Goal: Information Seeking & Learning: Learn about a topic

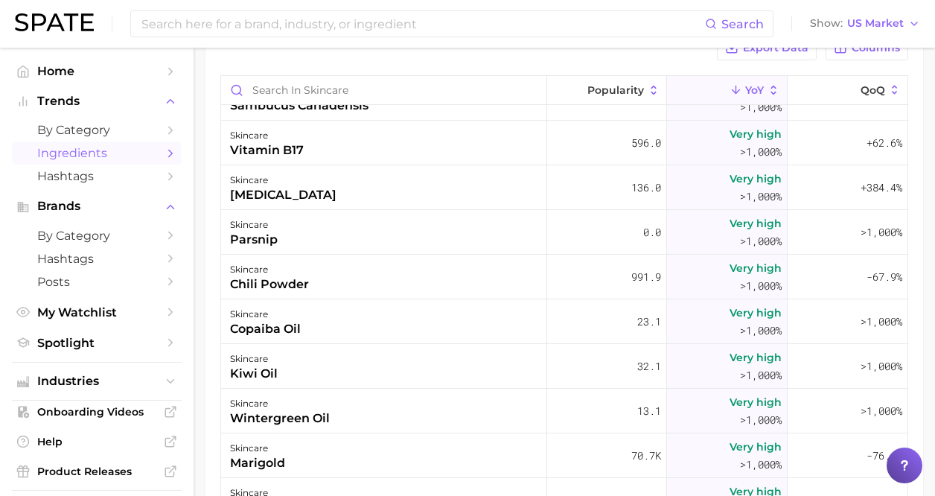
scroll to position [1116, 0]
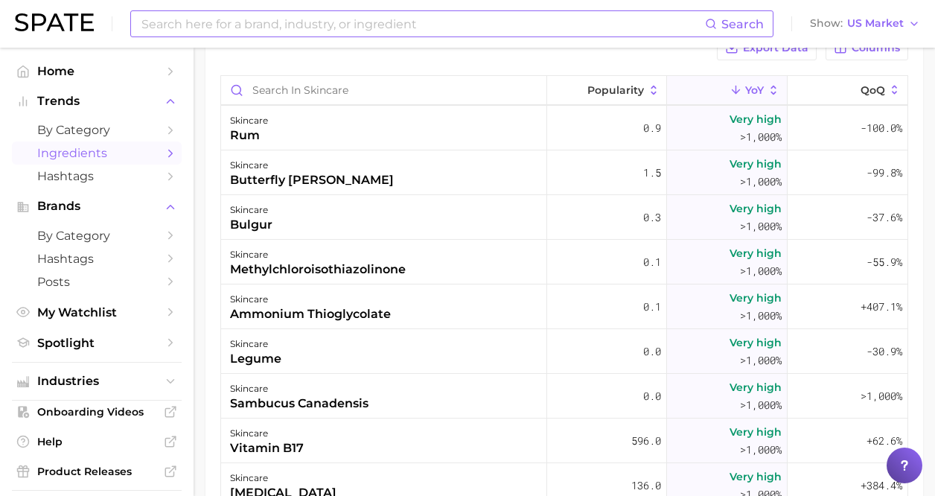
click at [302, 22] on input at bounding box center [422, 23] width 565 height 25
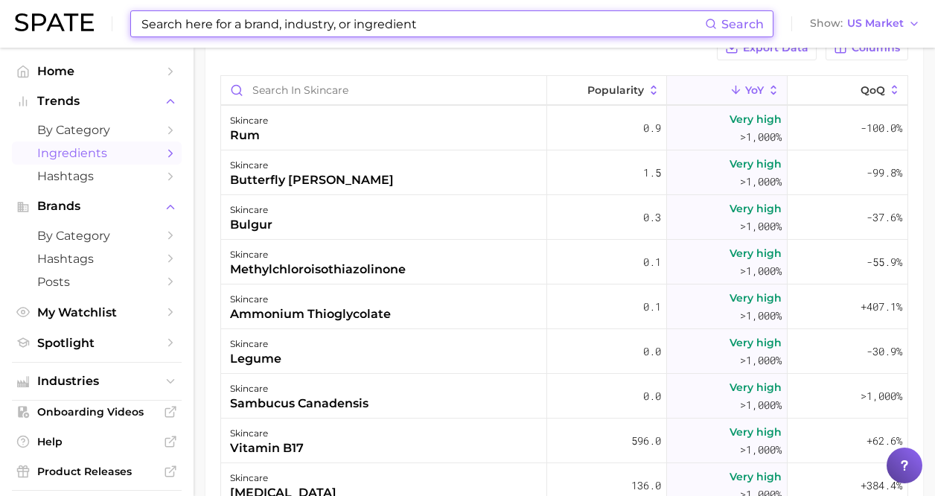
paste input "Moringa Seed Oil"
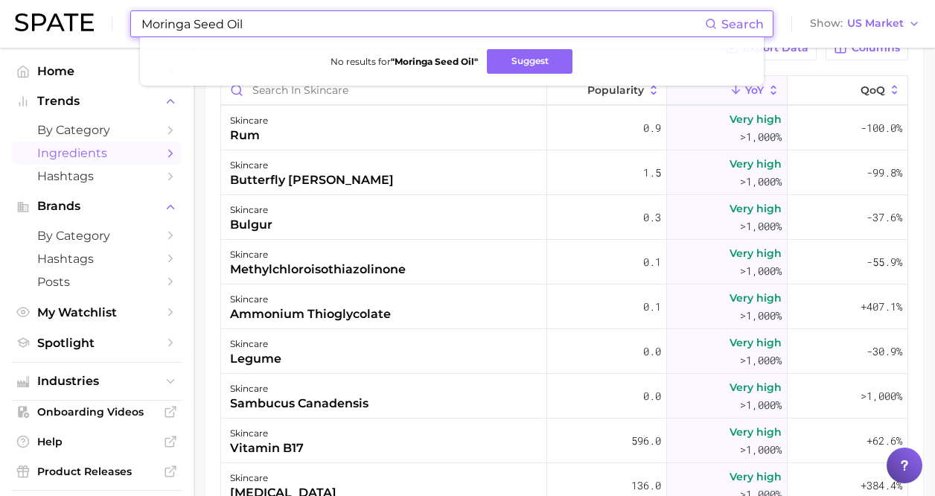
click at [214, 25] on input "Moringa Seed Oil" at bounding box center [422, 23] width 565 height 25
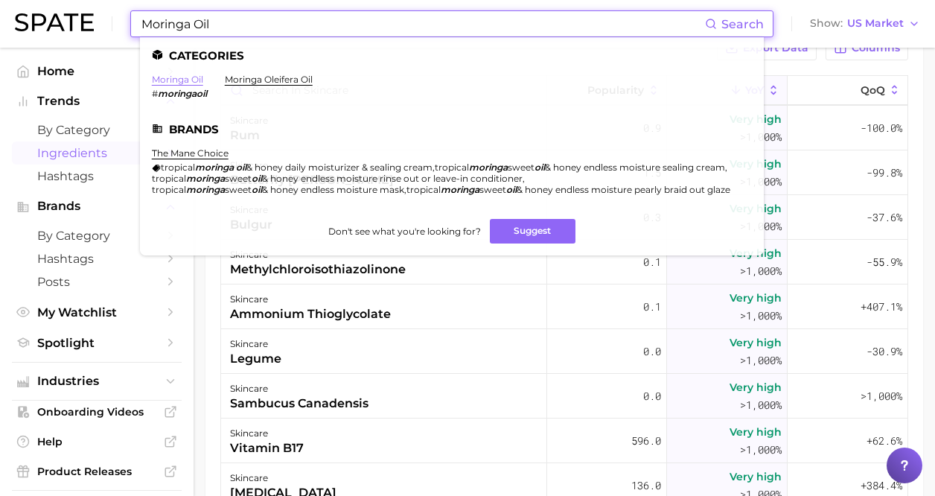
type input "Moringa Oil"
click at [188, 77] on link "moringa oil" at bounding box center [177, 79] width 51 height 11
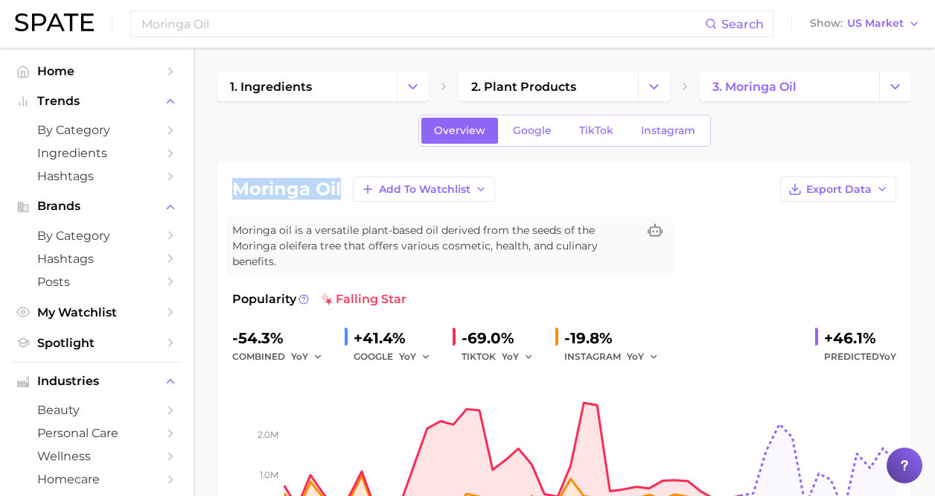
drag, startPoint x: 341, startPoint y: 188, endPoint x: 226, endPoint y: 188, distance: 114.6
click at [226, 188] on div "moringa oil Add to Watchlist Export Data Moringa oil is a versatile plant-based…" at bounding box center [563, 363] width 693 height 405
copy h1 "moringa oil"
click at [399, 19] on input "Moringa Oil" at bounding box center [422, 23] width 565 height 25
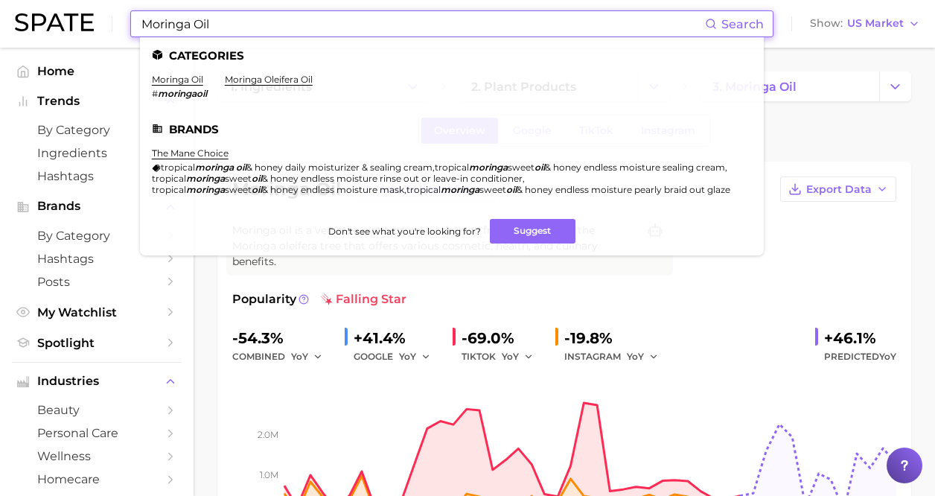
click at [399, 19] on input "Moringa Oil" at bounding box center [422, 23] width 565 height 25
paste input "Yuzu Extract"
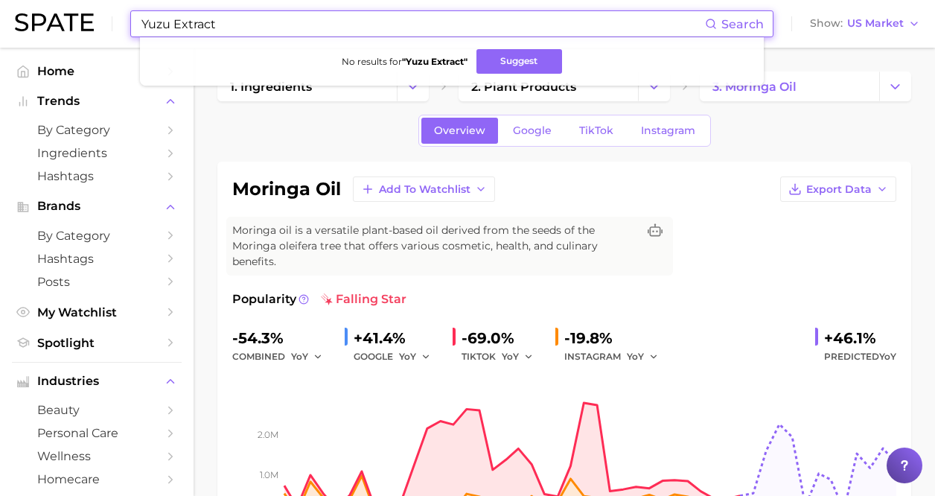
click at [199, 23] on input "Yuzu Extract" at bounding box center [422, 23] width 565 height 25
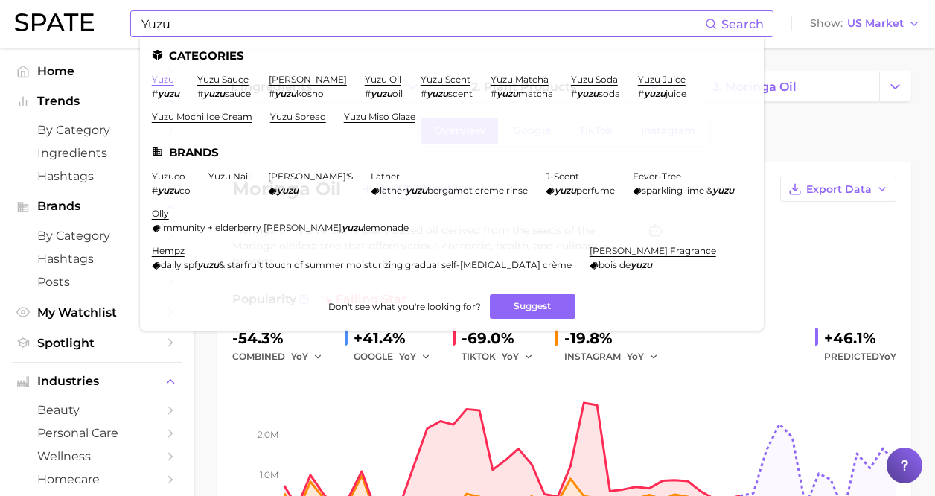
click at [169, 80] on link "yuzu" at bounding box center [163, 79] width 22 height 11
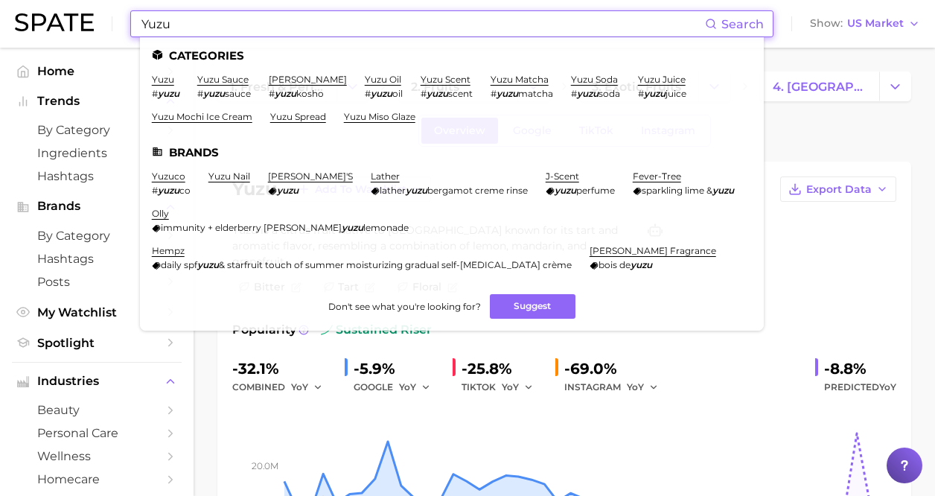
click at [418, 29] on input "Yuzu" at bounding box center [422, 23] width 565 height 25
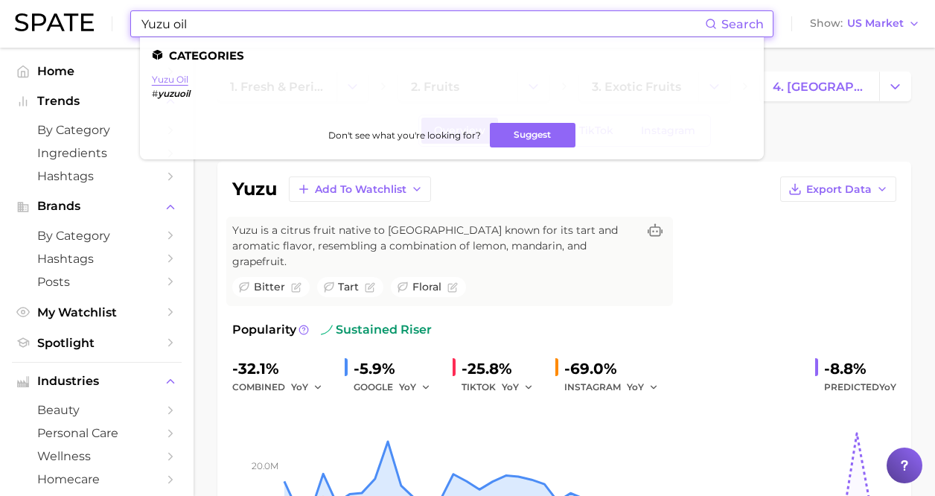
click at [174, 78] on link "yuzu oil" at bounding box center [170, 79] width 36 height 11
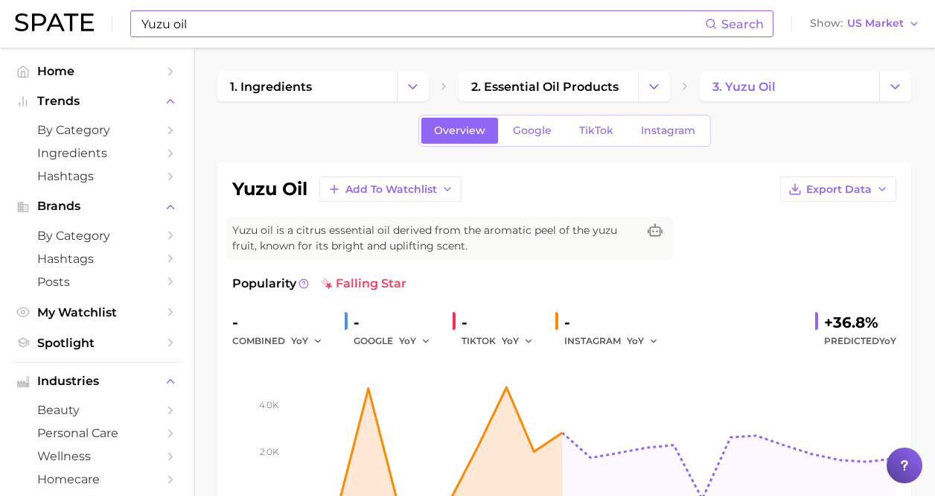
click at [387, 31] on input "Yuzu oil" at bounding box center [422, 23] width 565 height 25
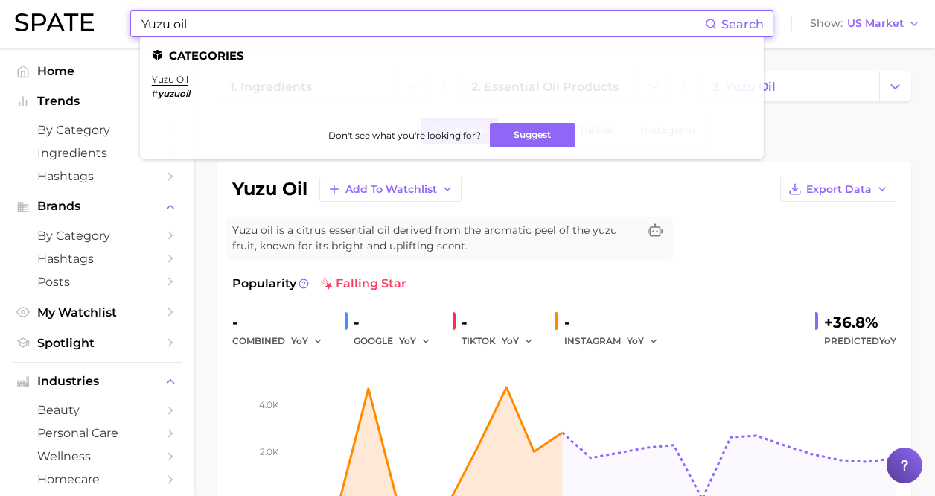
click at [387, 31] on input "Yuzu oil" at bounding box center [422, 23] width 565 height 25
paste input "Mushroom Extract"
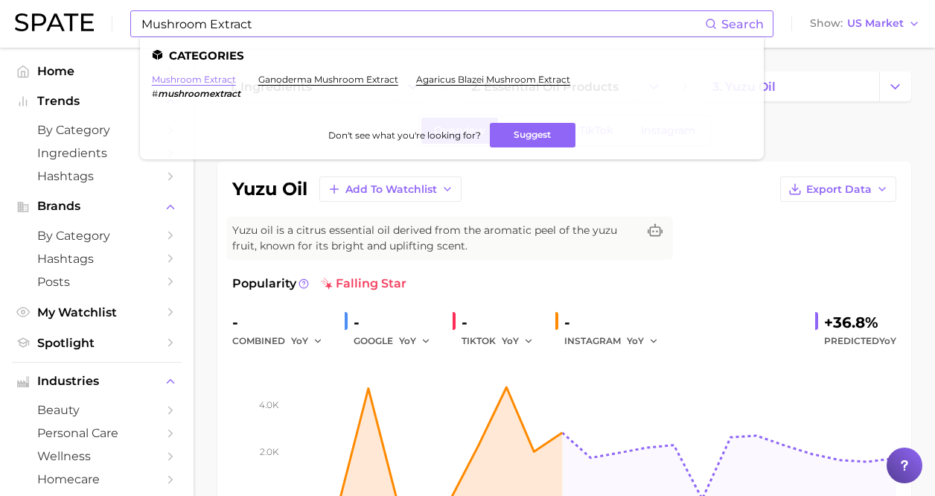
click at [207, 80] on link "mushroom extract" at bounding box center [194, 79] width 84 height 11
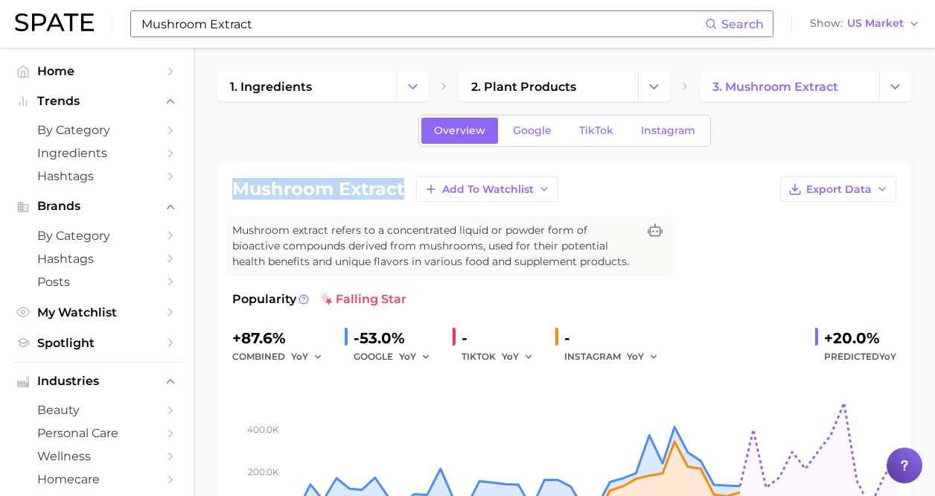
drag, startPoint x: 404, startPoint y: 191, endPoint x: 222, endPoint y: 188, distance: 182.3
click at [222, 188] on div "mushroom extract Add to Watchlist Export Data Mushroom extract refers to a conc…" at bounding box center [563, 363] width 693 height 405
copy h1 "mushroom extract"
click at [366, 31] on input "Mushroom Extract" at bounding box center [422, 23] width 565 height 25
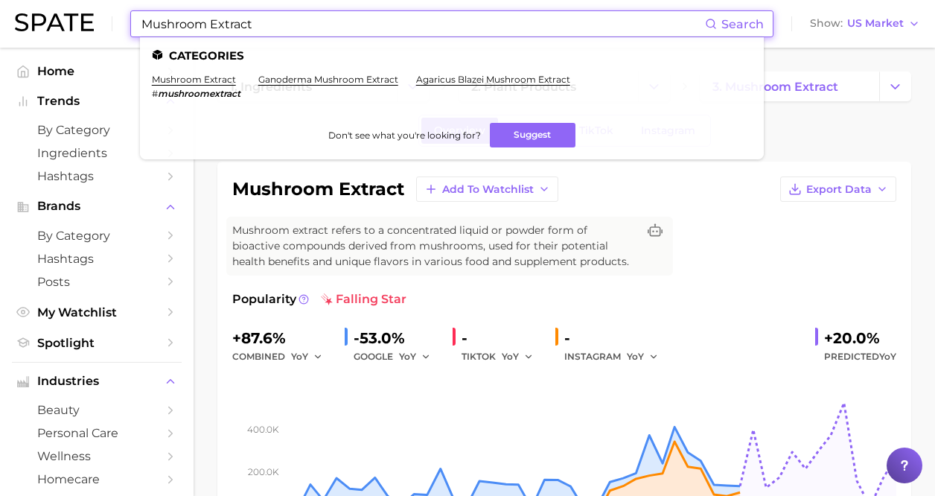
click at [366, 31] on input "Mushroom Extract" at bounding box center [422, 23] width 565 height 25
paste input "[MEDICAL_DATA]"
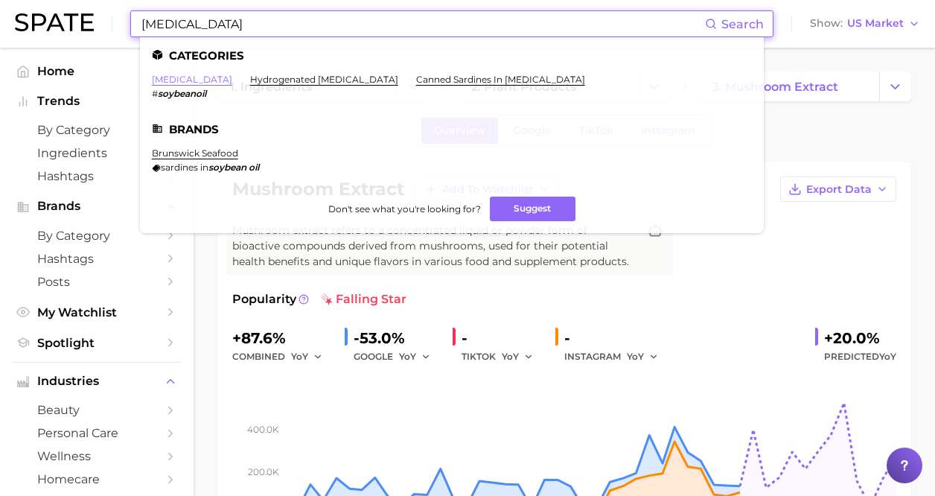
click at [173, 77] on link "[MEDICAL_DATA]" at bounding box center [192, 79] width 80 height 11
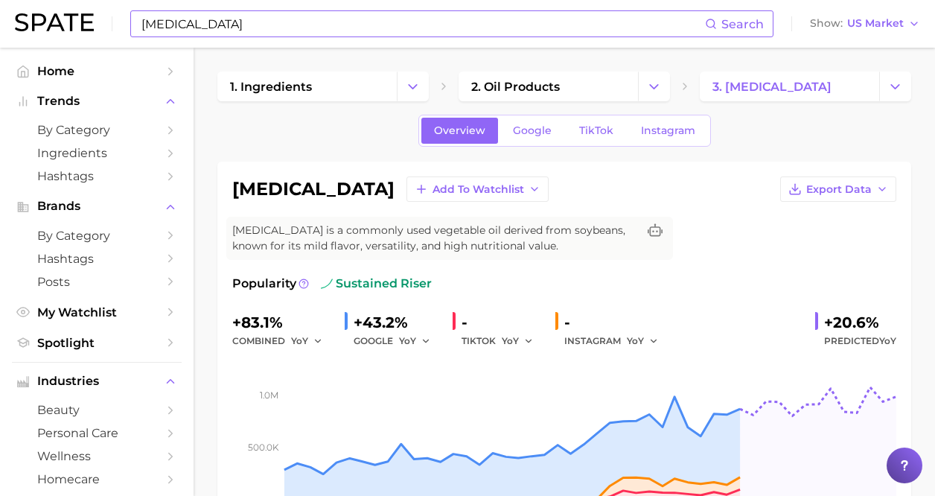
click at [512, 25] on input "[MEDICAL_DATA]" at bounding box center [422, 23] width 565 height 25
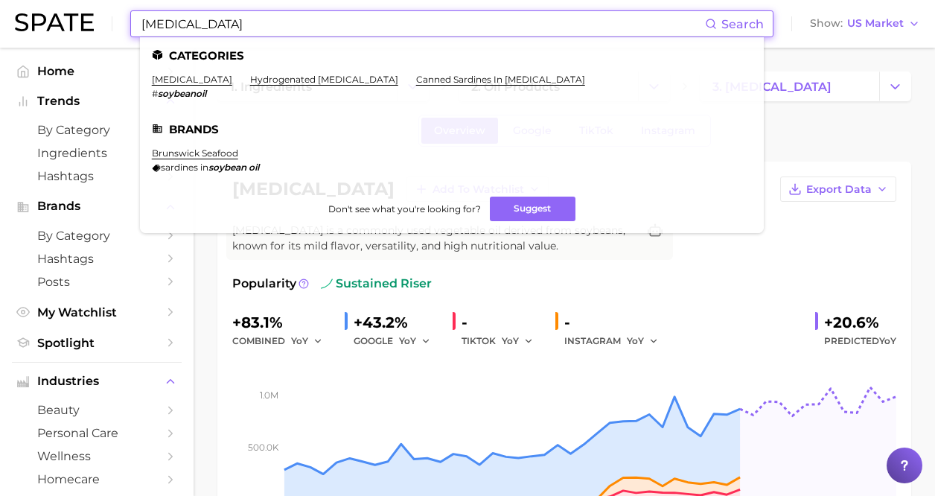
click at [512, 25] on input "[MEDICAL_DATA]" at bounding box center [422, 23] width 565 height 25
paste input "Upcycled Chickpea Extract"
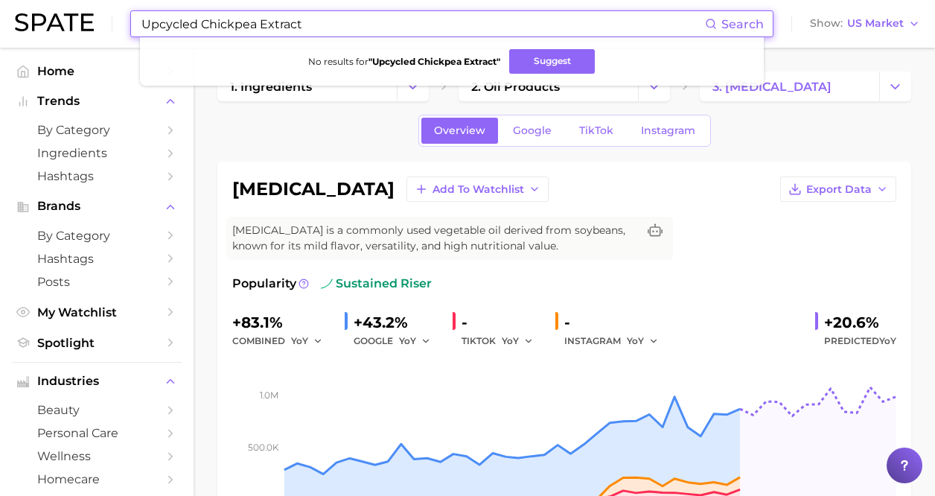
drag, startPoint x: 201, startPoint y: 24, endPoint x: 118, endPoint y: 27, distance: 82.6
click at [118, 27] on div "Upcycled Chickpea Extract Search No results for " Upcycled Chickpea Extract " S…" at bounding box center [467, 24] width 905 height 48
click at [228, 21] on input "Chickpea Extract" at bounding box center [422, 23] width 565 height 25
click at [257, 31] on input "Chickpea Extract" at bounding box center [422, 23] width 565 height 25
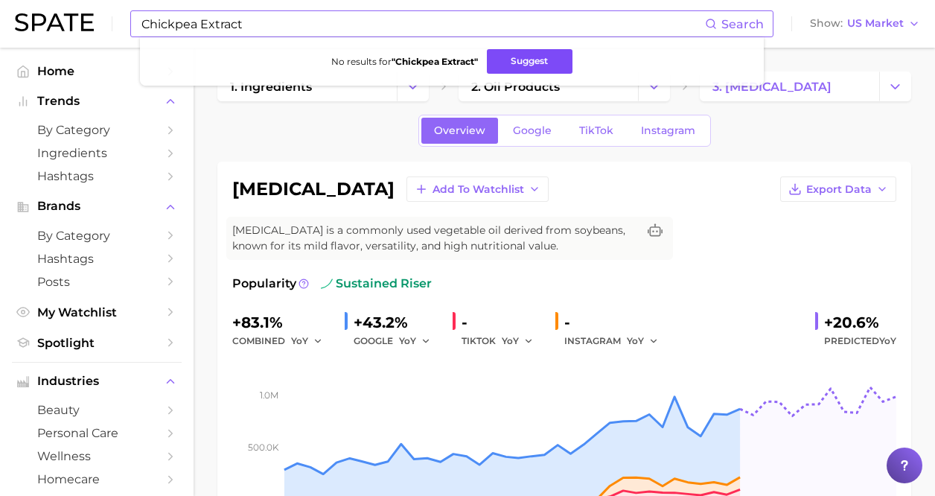
click at [525, 66] on button "Suggest" at bounding box center [530, 61] width 86 height 25
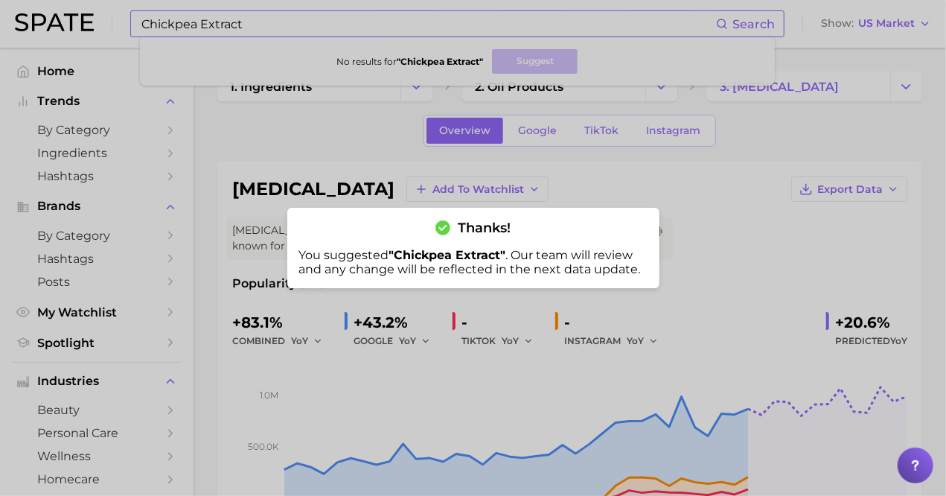
click at [503, 29] on div at bounding box center [473, 248] width 946 height 496
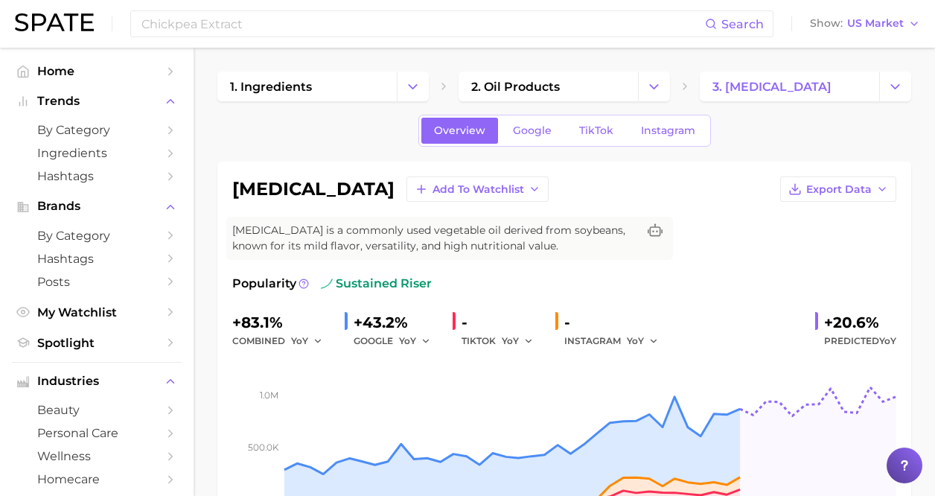
click at [729, 188] on div "[MEDICAL_DATA] Add to Watchlist Export Data" at bounding box center [564, 188] width 664 height 25
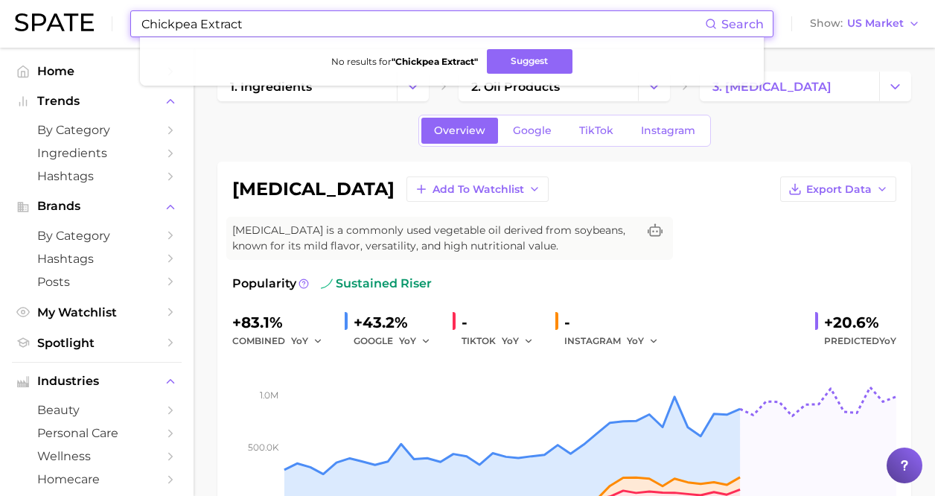
click at [402, 21] on input "Chickpea Extract" at bounding box center [422, 23] width 565 height 25
paste input "tosan"
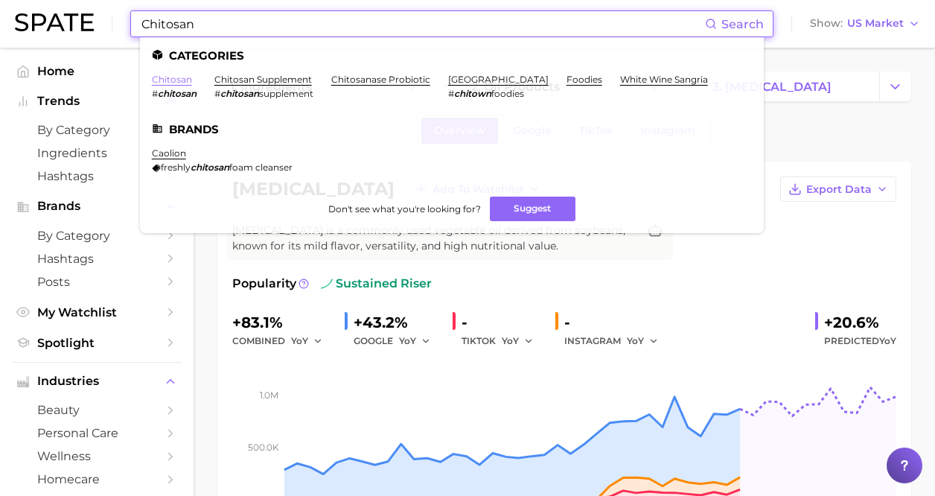
click at [185, 77] on link "chitosan" at bounding box center [172, 79] width 40 height 11
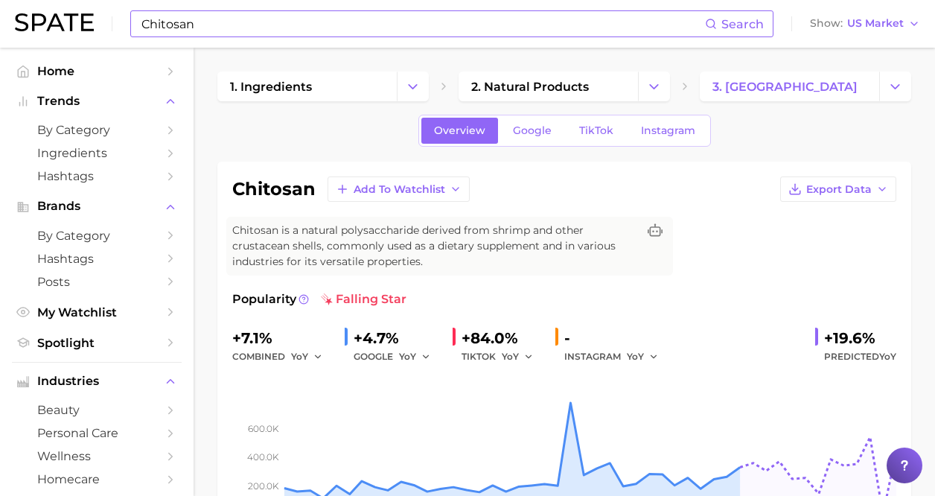
click at [371, 33] on input "Chitosan" at bounding box center [422, 23] width 565 height 25
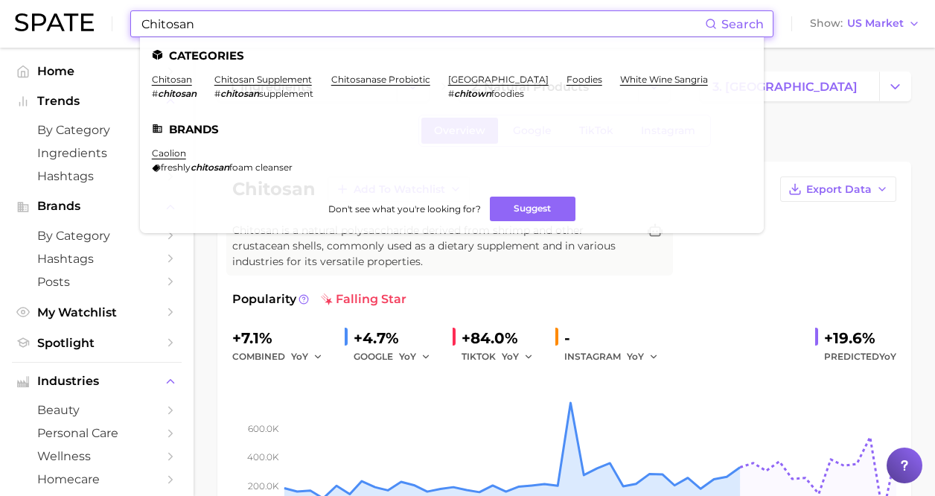
paste input "Linseed Extracts"
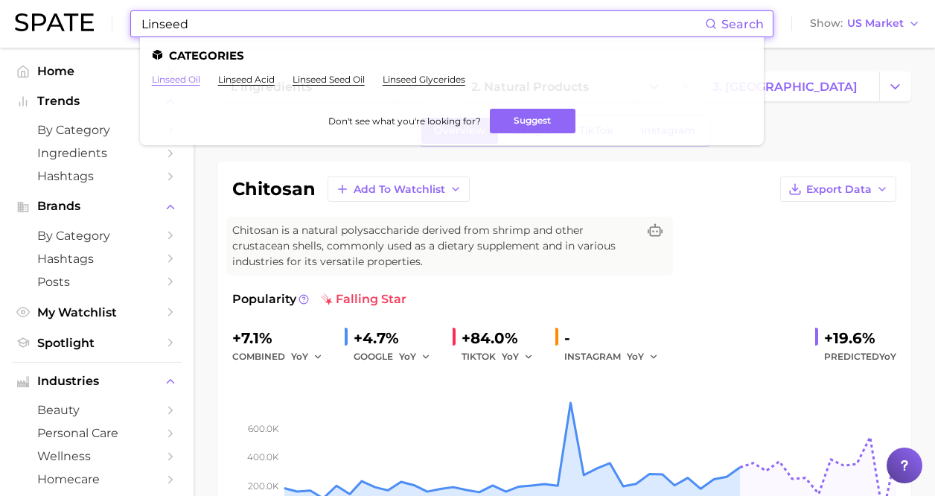
click at [192, 79] on link "linseed oil" at bounding box center [176, 79] width 48 height 11
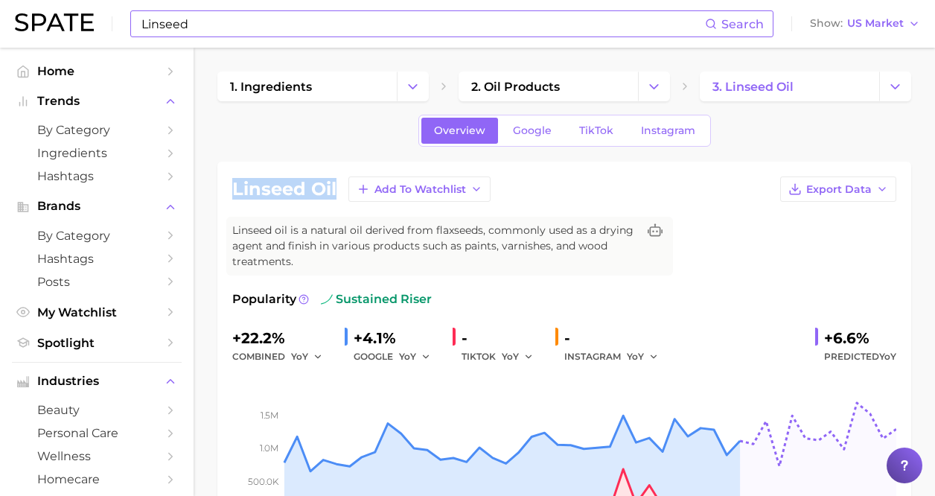
drag, startPoint x: 339, startPoint y: 193, endPoint x: 232, endPoint y: 193, distance: 107.1
click at [232, 193] on div "linseed oil Add to Watchlist Export Data" at bounding box center [564, 188] width 664 height 25
copy h1 "linseed oil"
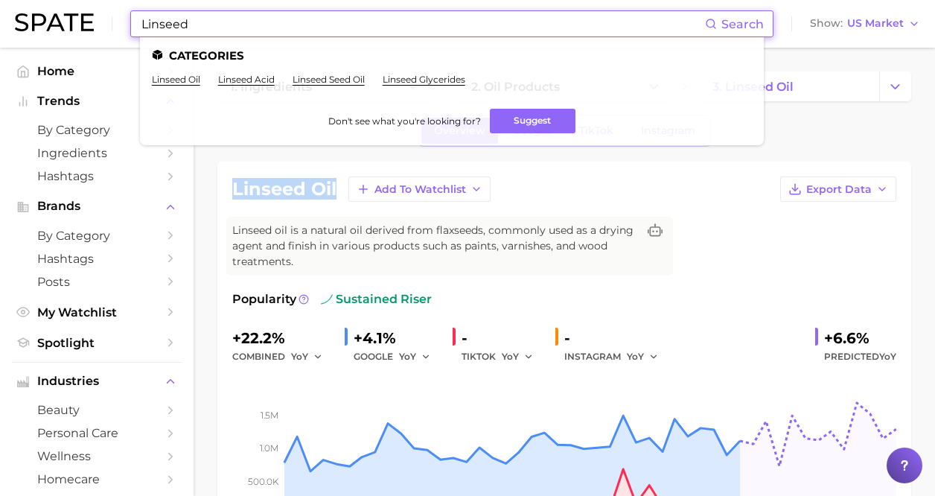
click at [370, 27] on input "Linseed" at bounding box center [422, 23] width 565 height 25
paste input "Camellia Seed Oil"
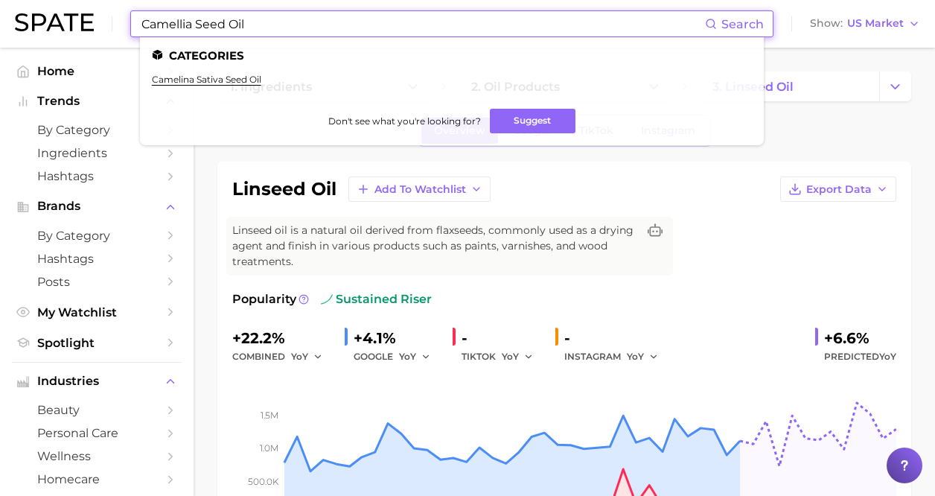
click at [219, 23] on input "Camellia Seed Oil" at bounding box center [422, 23] width 565 height 25
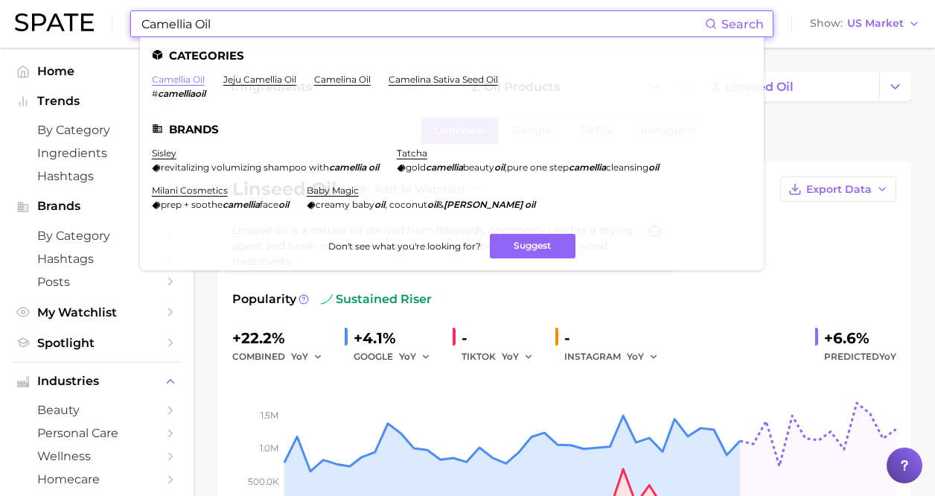
click at [193, 77] on link "camellia oil" at bounding box center [178, 79] width 53 height 11
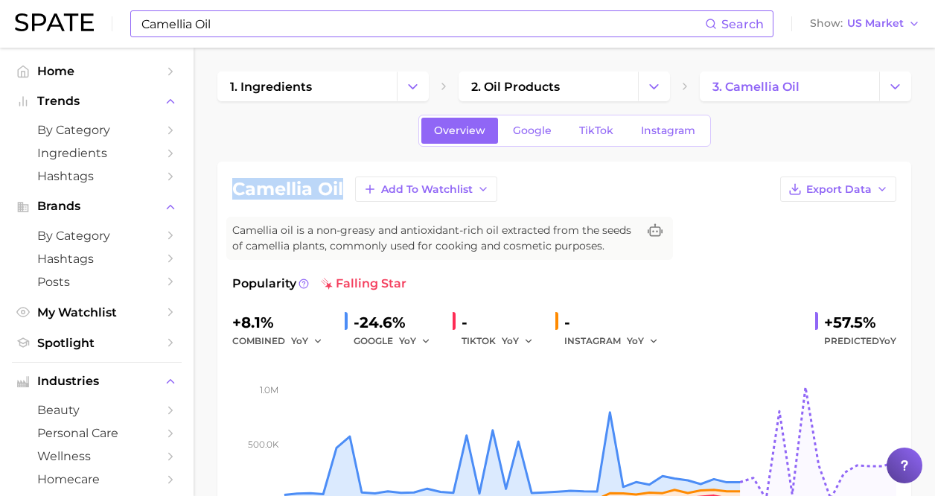
drag, startPoint x: 347, startPoint y: 185, endPoint x: 231, endPoint y: 188, distance: 116.1
click at [231, 188] on div "camellia oil Add to Watchlist Export Data Camellia oil is a non-greasy and anti…" at bounding box center [563, 355] width 693 height 389
copy h1 "camellia oil"
click at [341, 31] on input "Camellia Oil" at bounding box center [422, 23] width 565 height 25
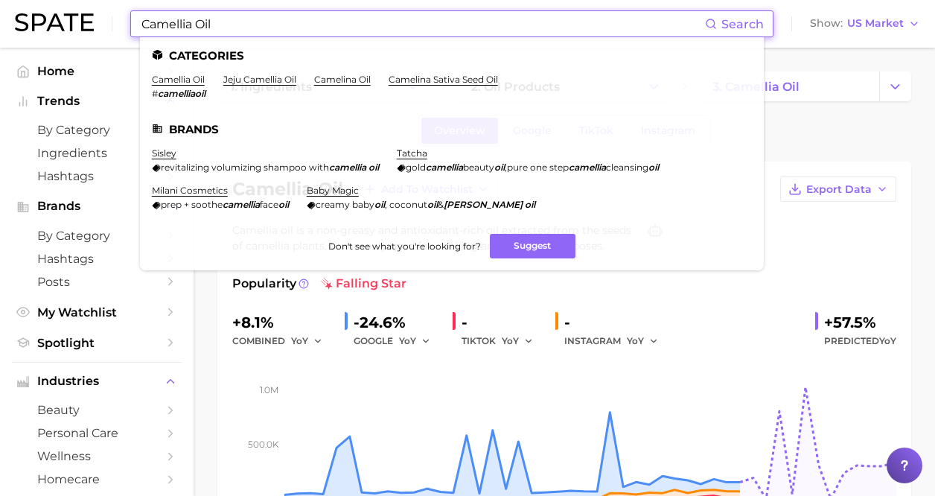
click at [341, 31] on input "Camellia Oil" at bounding box center [422, 23] width 565 height 25
paste input "Bio-fermented tomato extract"
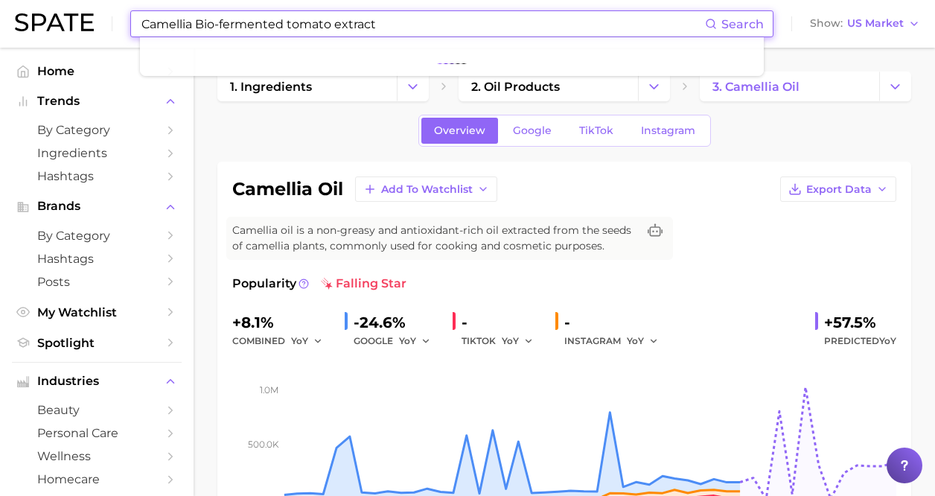
click at [341, 31] on input "Camellia Bio-fermented tomato extract" at bounding box center [422, 23] width 565 height 25
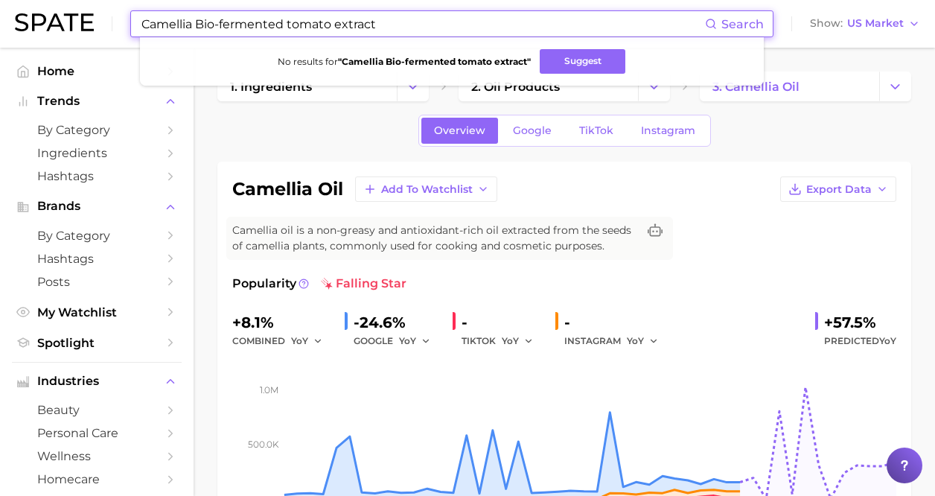
paste input
drag, startPoint x: 232, startPoint y: 23, endPoint x: 83, endPoint y: 33, distance: 149.2
click at [83, 33] on div "Bio-fermented tomato extract Search No results for " Bio-fermented tomato extra…" at bounding box center [467, 24] width 905 height 48
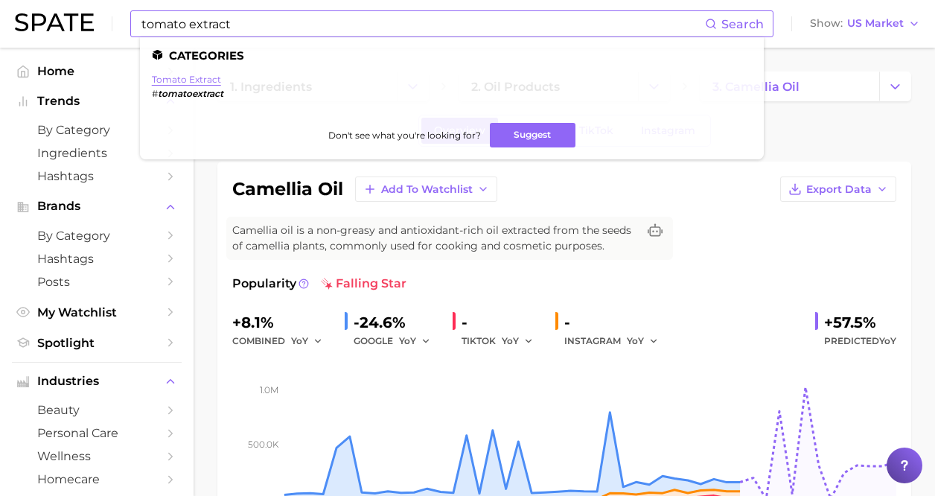
click at [182, 77] on link "tomato extract" at bounding box center [186, 79] width 69 height 11
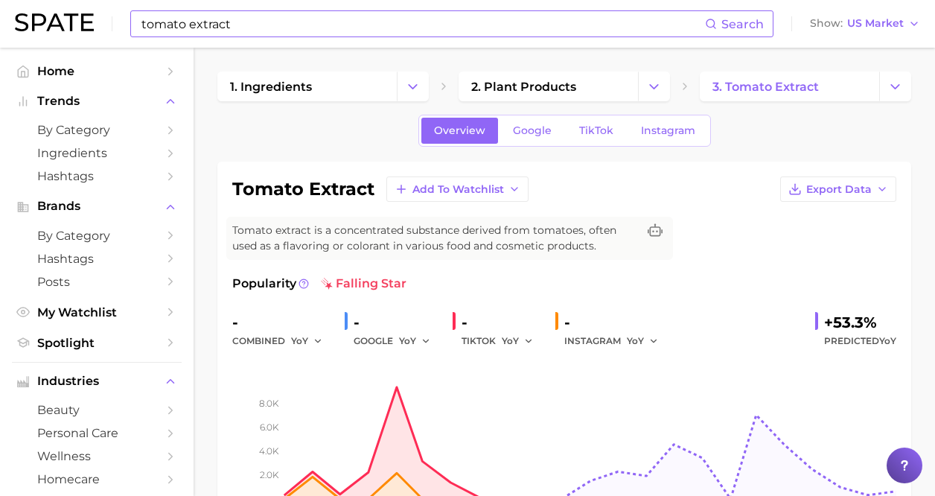
click at [567, 22] on input "tomato extract" at bounding box center [422, 23] width 565 height 25
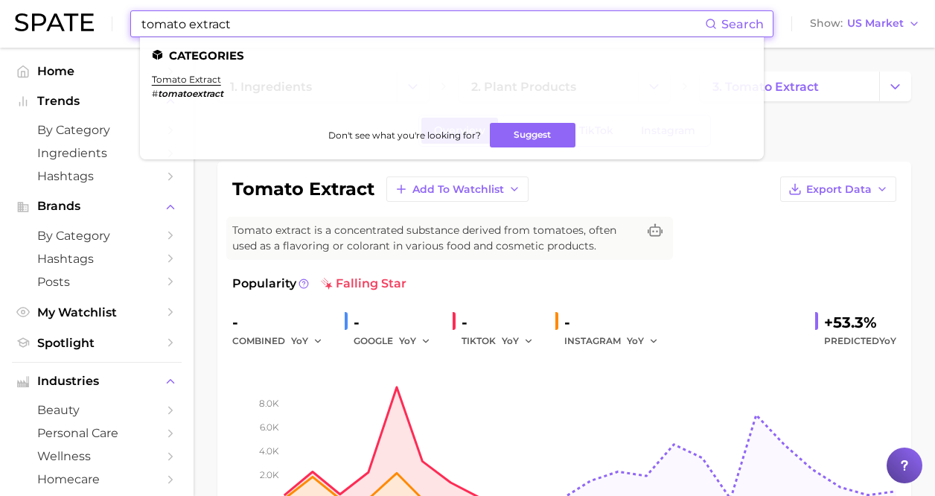
click at [567, 22] on input "tomato extract" at bounding box center [422, 23] width 565 height 25
paste input "Olive Stem-Cell E"
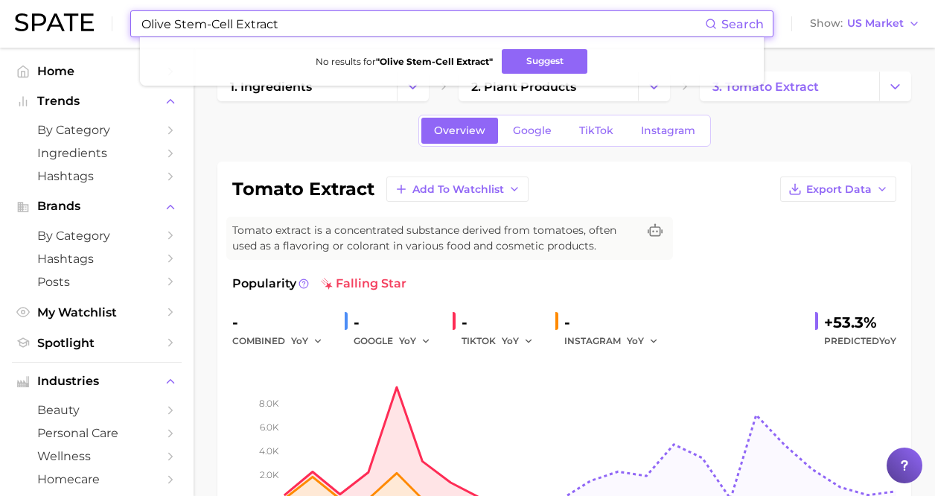
drag, startPoint x: 204, startPoint y: 25, endPoint x: 232, endPoint y: 25, distance: 28.3
click at [232, 25] on input "Olive Stem-Cell Extract" at bounding box center [422, 23] width 565 height 25
click at [246, 20] on input "Olive Stem Extract" at bounding box center [422, 23] width 565 height 25
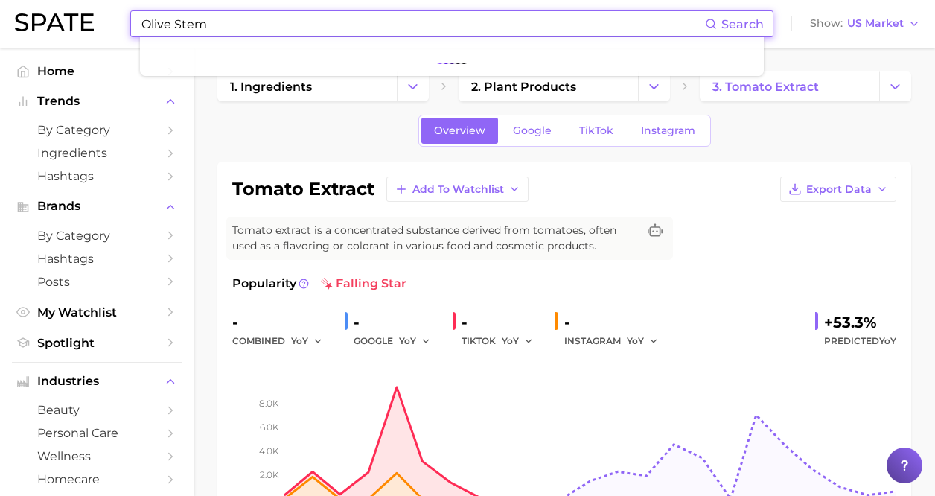
type input "Olive Stem"
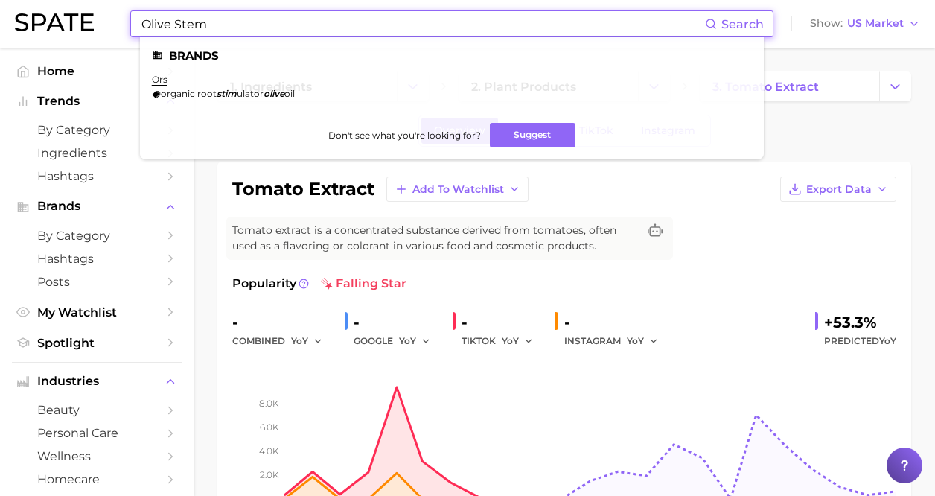
click at [231, 19] on input "Olive Stem" at bounding box center [422, 23] width 565 height 25
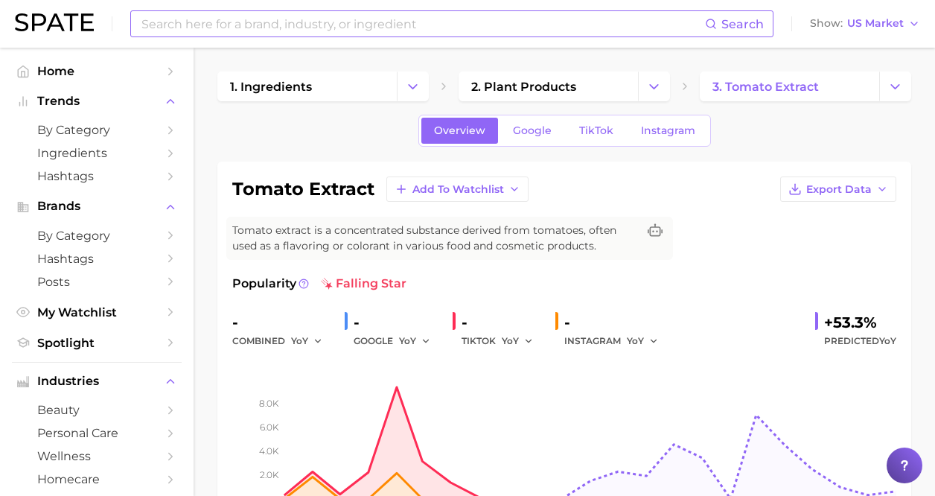
click at [473, 29] on input at bounding box center [422, 23] width 565 height 25
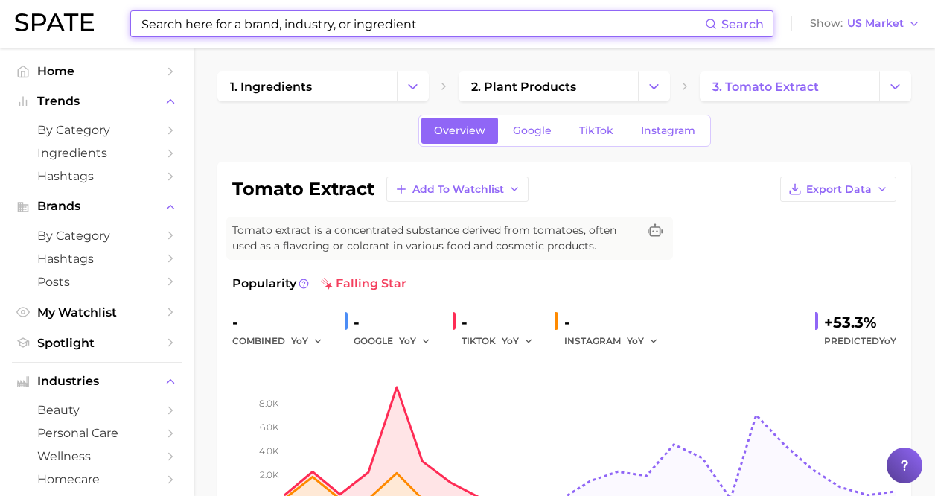
paste input "Ucuuba Butter"
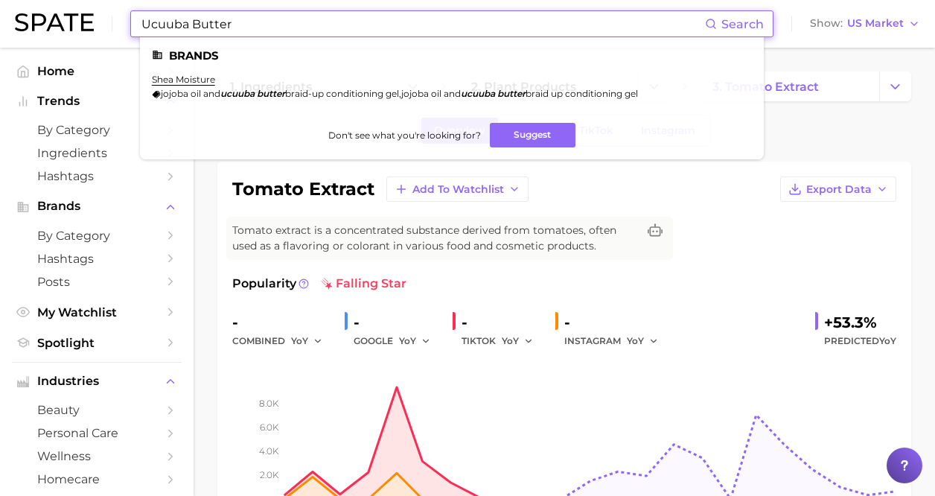
click at [210, 25] on input "Ucuuba Butter" at bounding box center [422, 23] width 565 height 25
type input "Ucuuba"
click at [364, 25] on input "Ucuuba" at bounding box center [422, 23] width 565 height 25
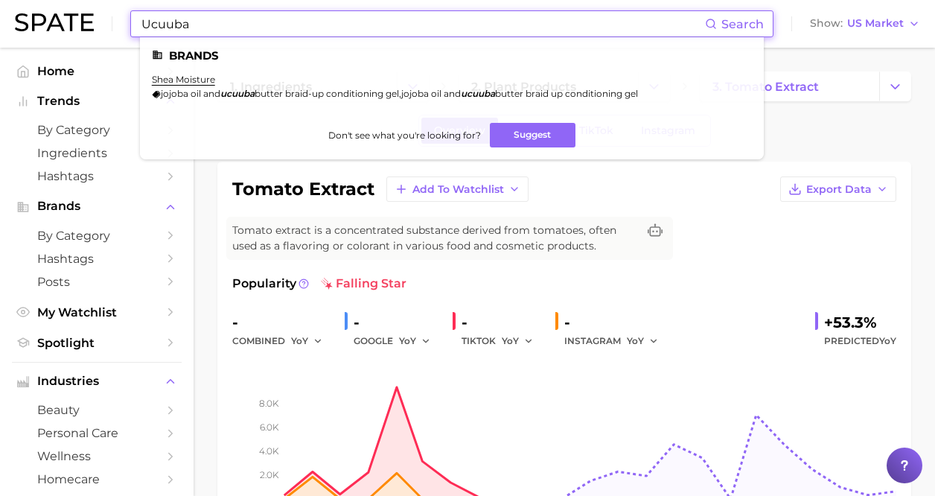
click at [364, 25] on input "Ucuuba" at bounding box center [422, 23] width 565 height 25
